Goal: Task Accomplishment & Management: Manage account settings

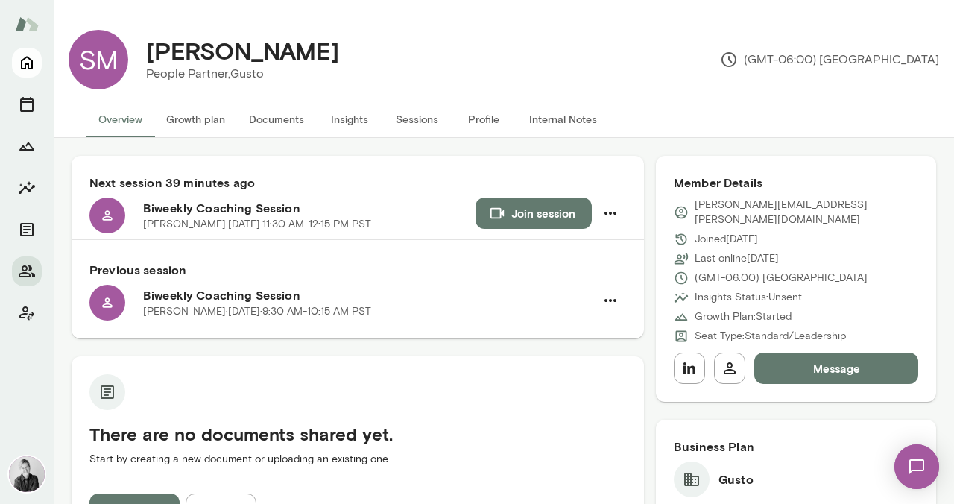
click at [28, 62] on icon "Home" at bounding box center [27, 63] width 18 height 18
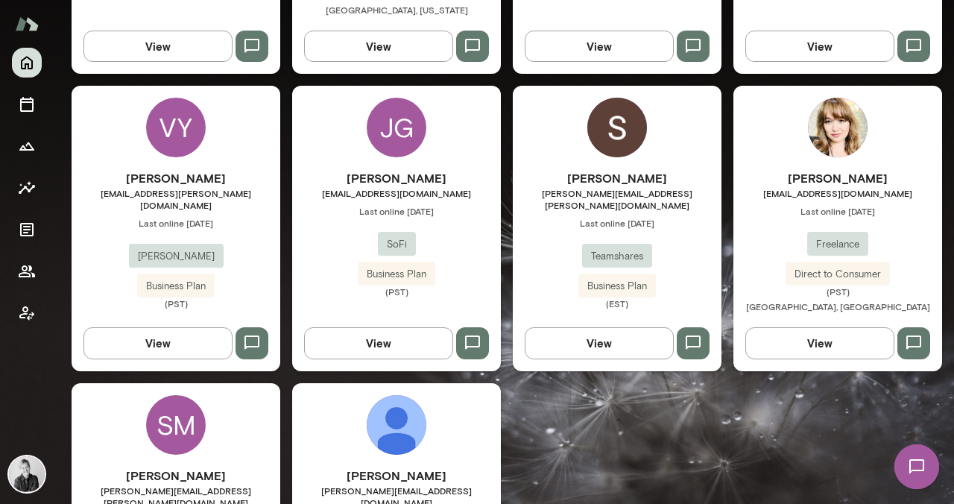
scroll to position [659, 0]
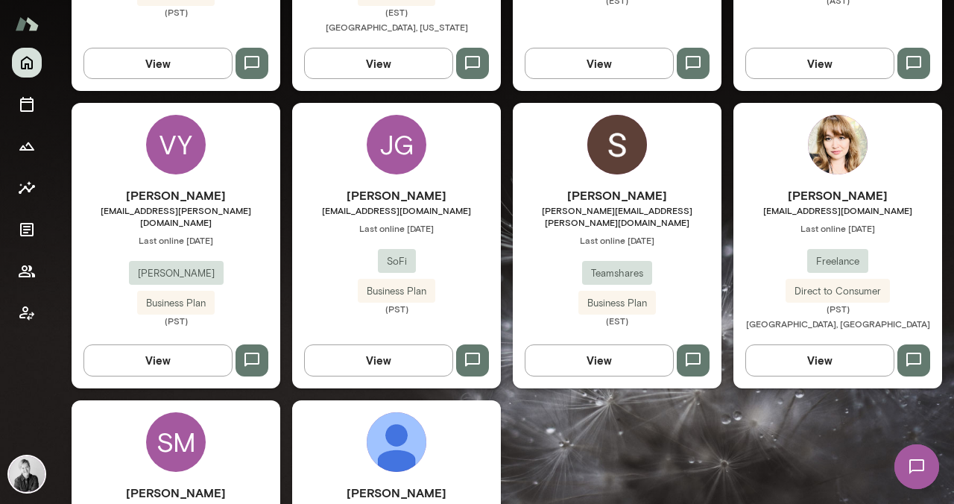
click at [181, 134] on div "VY" at bounding box center [176, 145] width 60 height 60
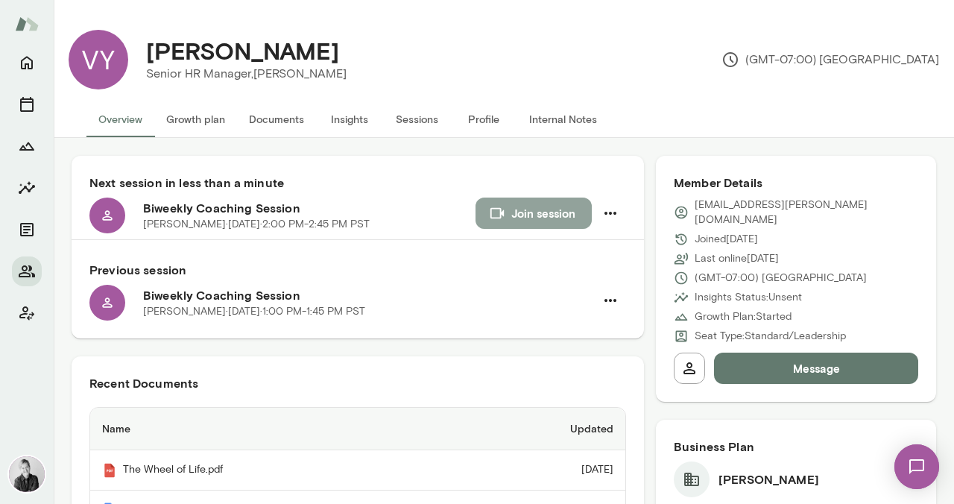
click at [522, 209] on button "Join session" at bounding box center [533, 212] width 116 height 31
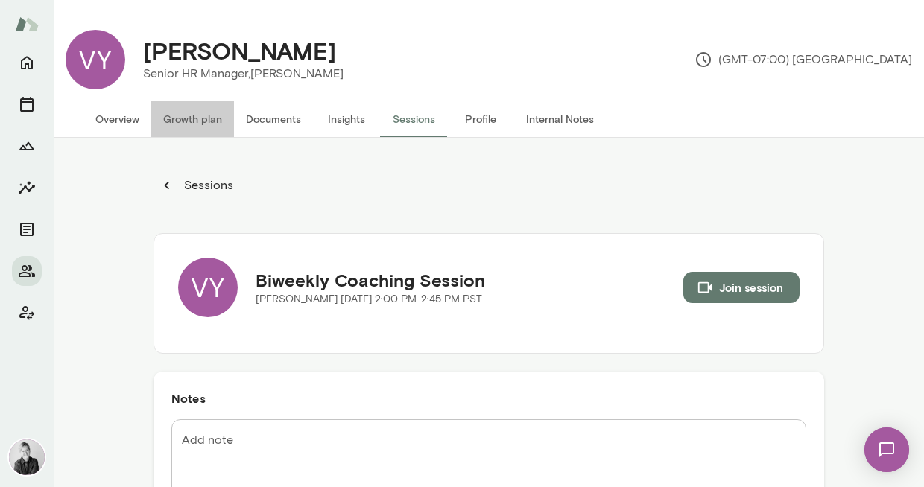
click at [199, 115] on button "Growth plan" at bounding box center [192, 119] width 83 height 36
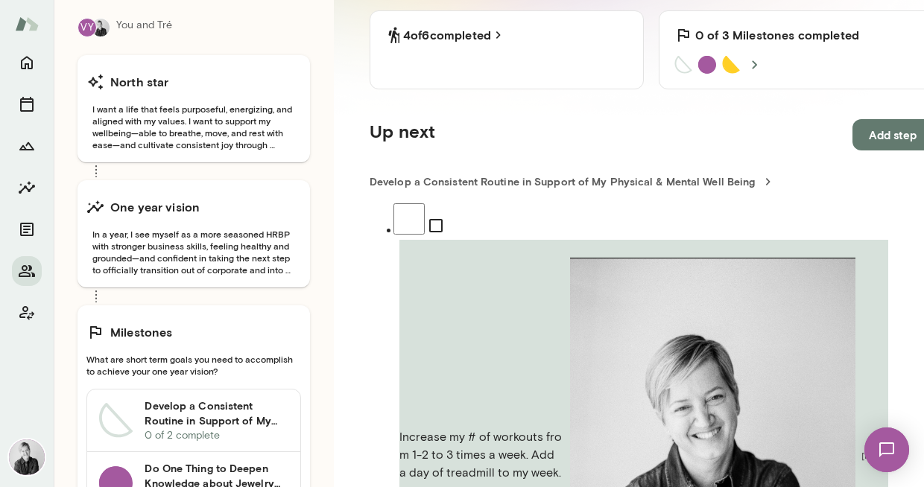
scroll to position [208, 0]
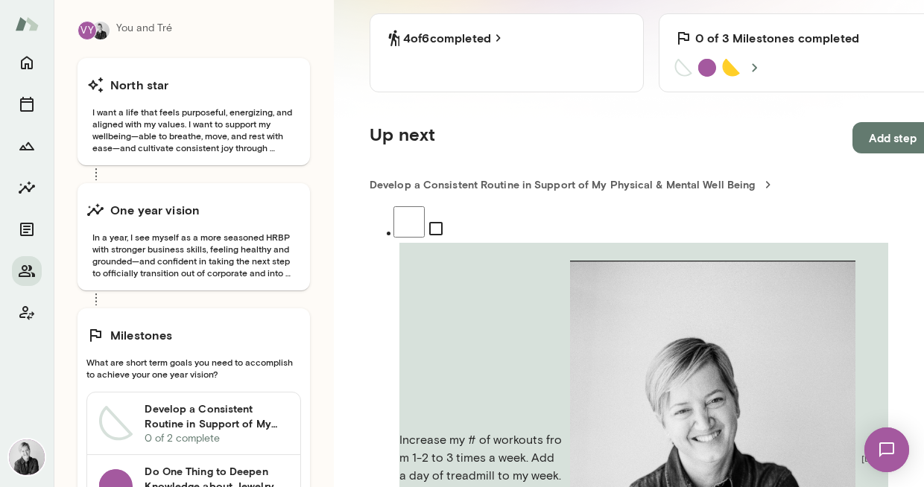
click at [611, 132] on div "Up next Add step" at bounding box center [651, 137] width 563 height 31
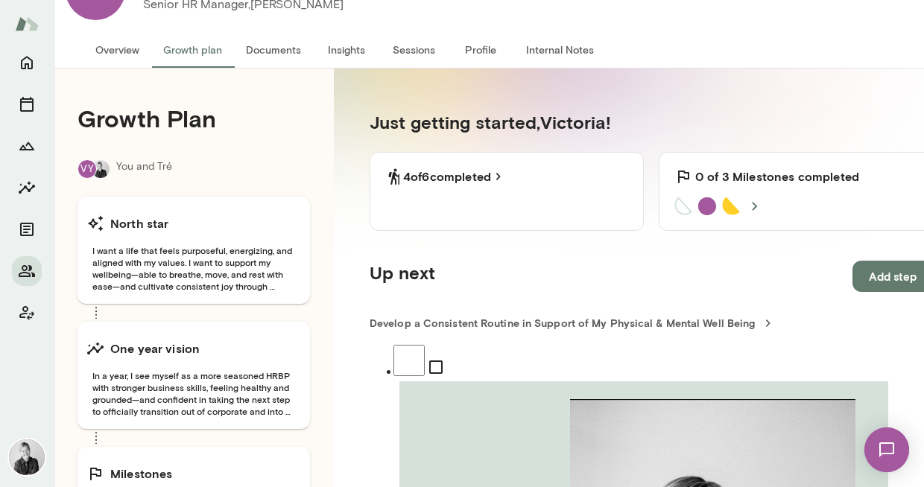
scroll to position [0, 0]
